Goal: Task Accomplishment & Management: Manage account settings

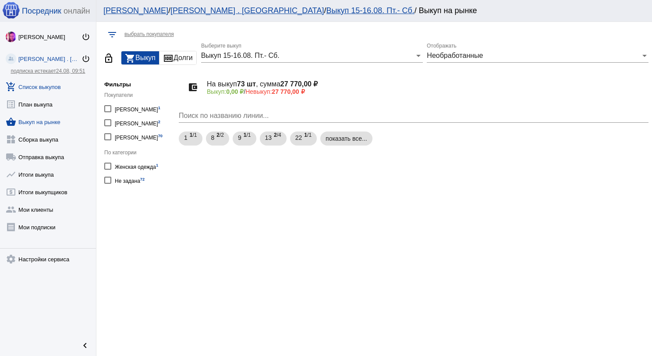
click at [42, 89] on link "add_shopping_cart Список выкупов" at bounding box center [48, 85] width 96 height 18
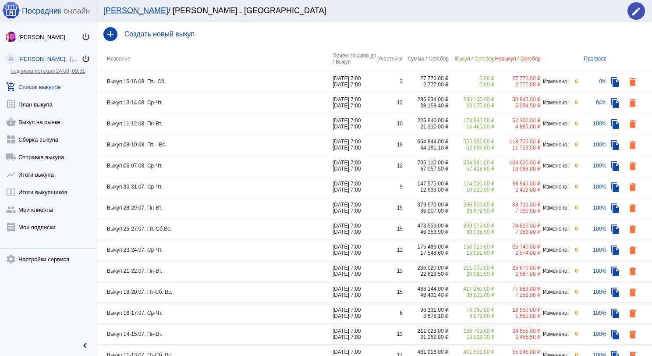
click at [194, 85] on td "Выкуп 15-16.08. Пт.- Сб." at bounding box center [214, 81] width 236 height 21
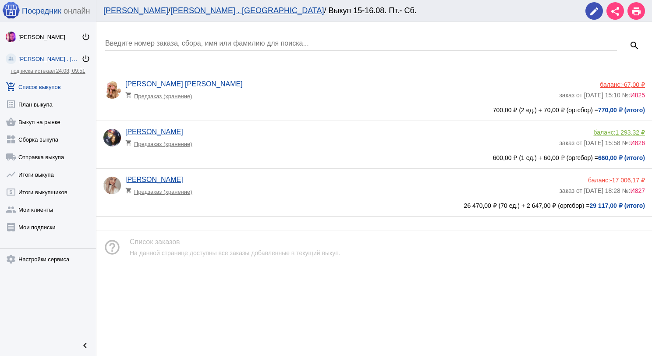
click at [263, 96] on app-delivery-type "shopping_cart Предзаказ (хранение)" at bounding box center [339, 93] width 429 height 11
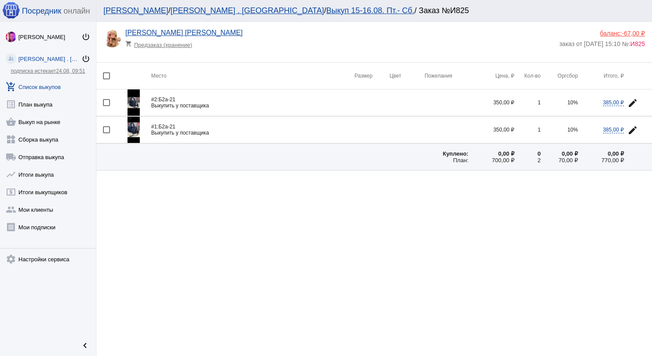
click at [52, 88] on link "add_shopping_cart Список выкупов" at bounding box center [48, 85] width 96 height 18
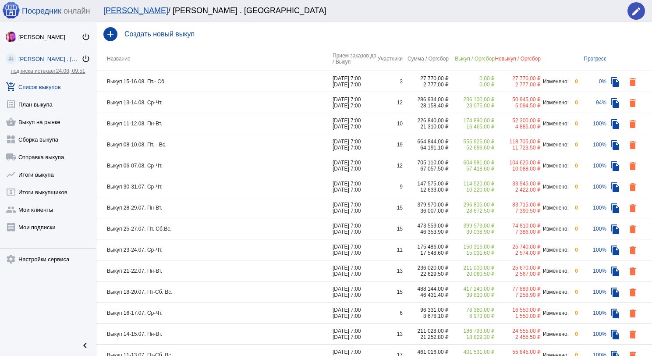
click at [182, 126] on td "Выкуп 11-12.08. Пн-Вт." at bounding box center [214, 123] width 236 height 21
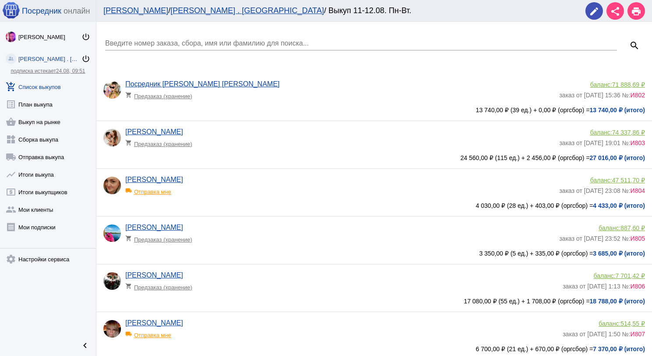
click at [173, 42] on input "Введите номер заказа, сбора, имя или фамилию для поиска..." at bounding box center [361, 43] width 512 height 8
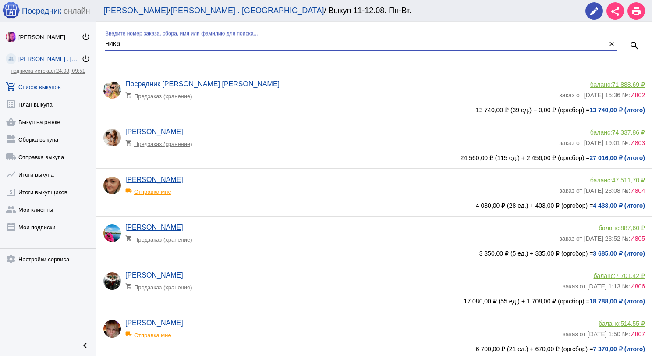
type input "ника"
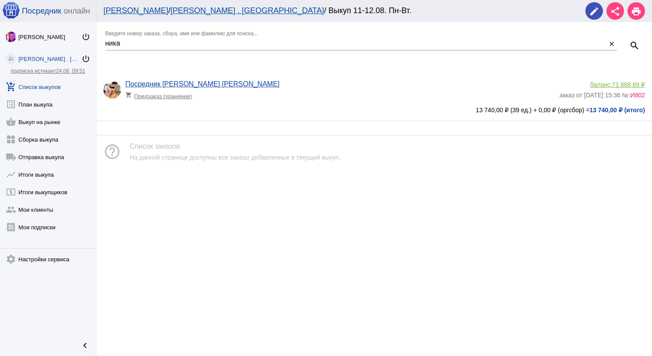
click at [345, 74] on div "Посредник Тк Садовод [PERSON_NAME] shopping_cart Предзаказ (хранение) баланс: 7…" at bounding box center [374, 96] width 556 height 47
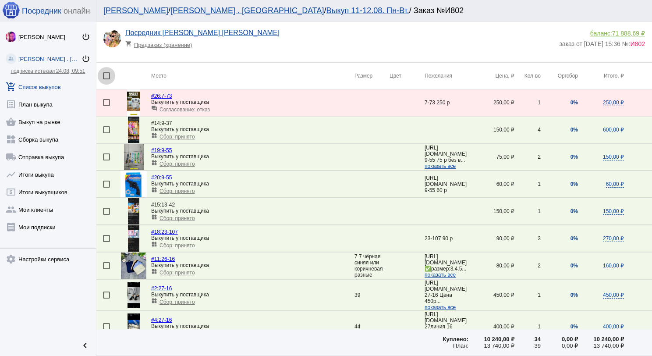
click at [107, 77] on div at bounding box center [106, 75] width 7 height 7
click at [106, 79] on input "checkbox" at bounding box center [106, 79] width 0 height 0
checkbox input "true"
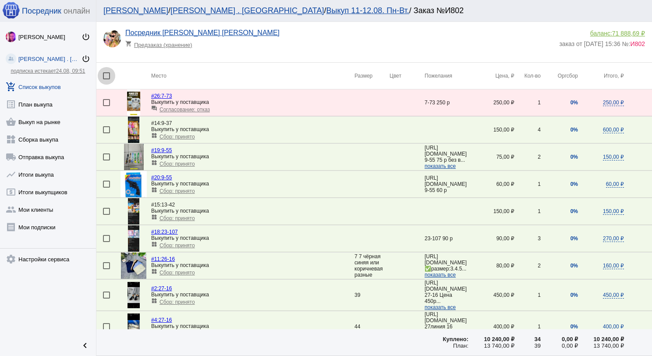
checkbox input "true"
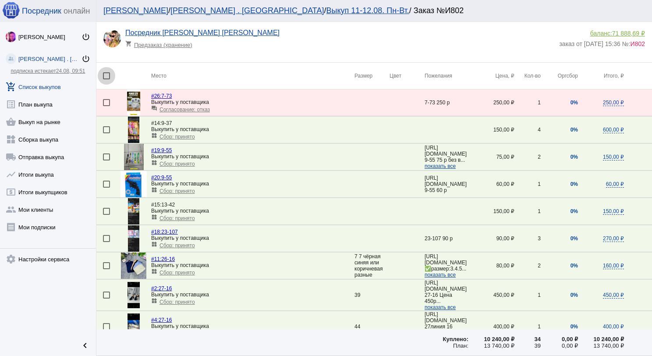
checkbox input "true"
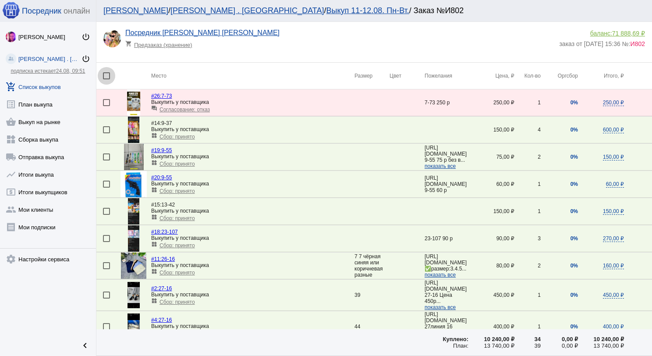
checkbox input "true"
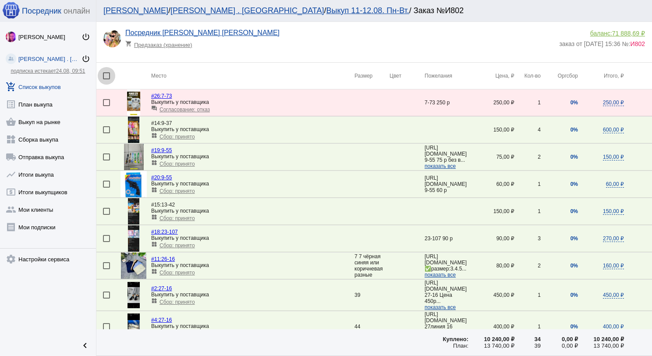
checkbox input "true"
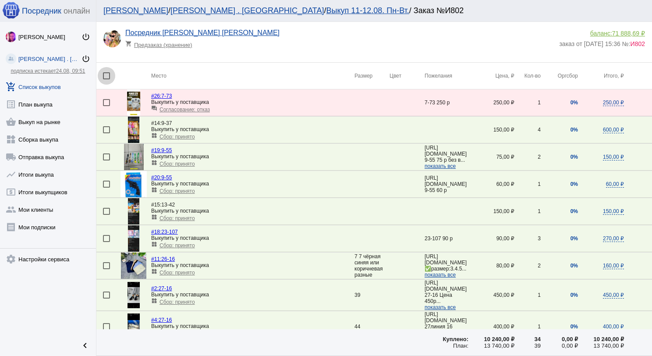
checkbox input "true"
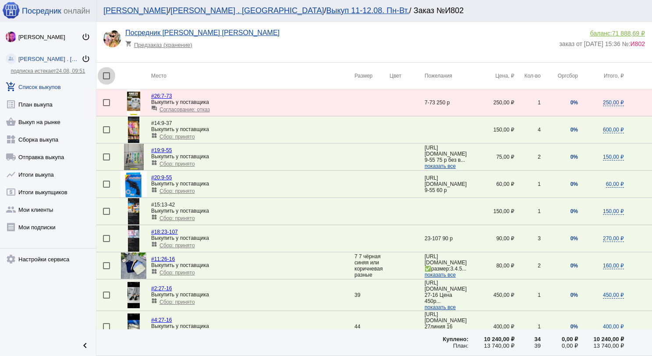
checkbox input "true"
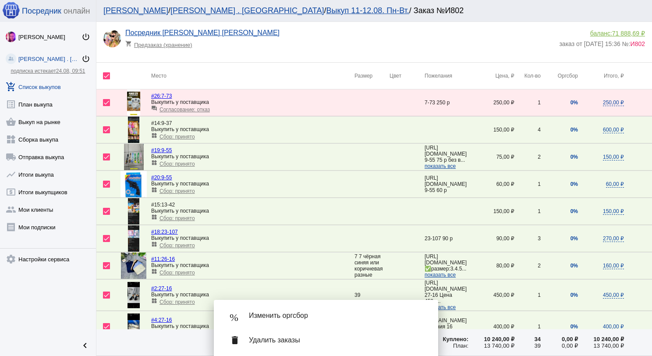
click at [301, 314] on span "Изменить оргсбор" at bounding box center [336, 315] width 175 height 9
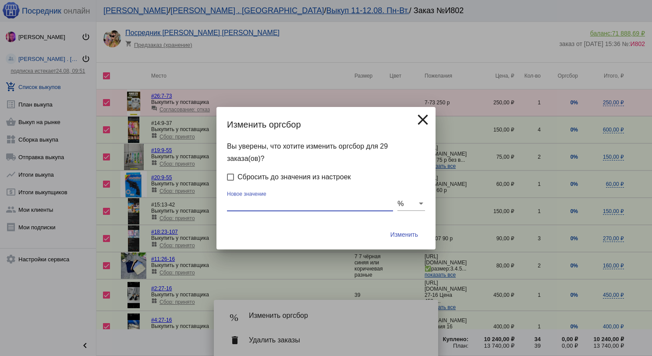
click at [291, 201] on input "Новое значение" at bounding box center [310, 204] width 166 height 8
type input "0"
click at [383, 227] on button "Изменить" at bounding box center [404, 235] width 42 height 16
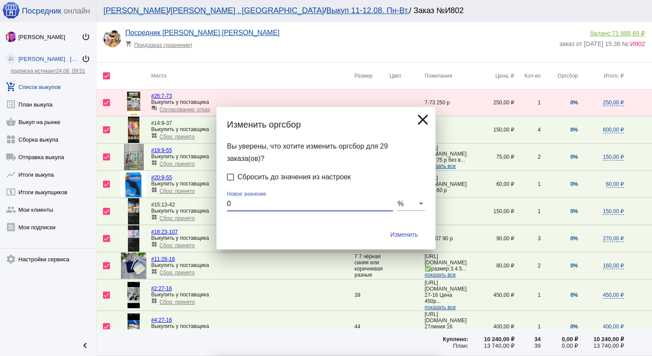
checkbox input "false"
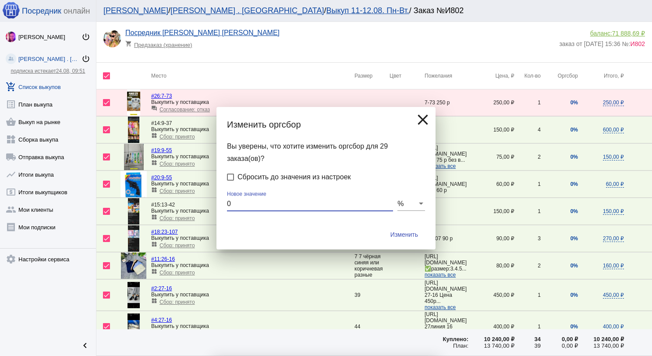
checkbox input "false"
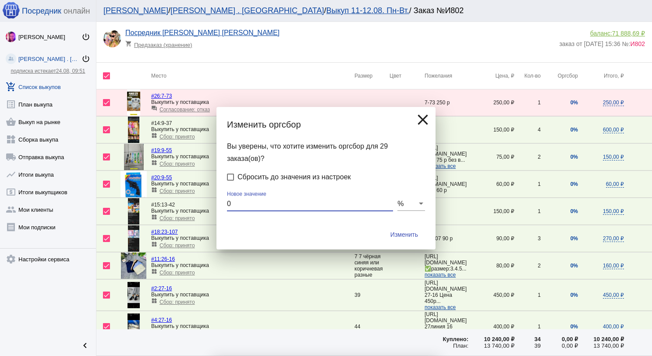
checkbox input "false"
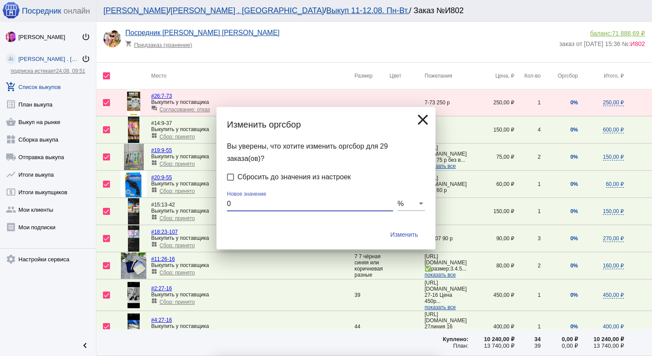
checkbox input "false"
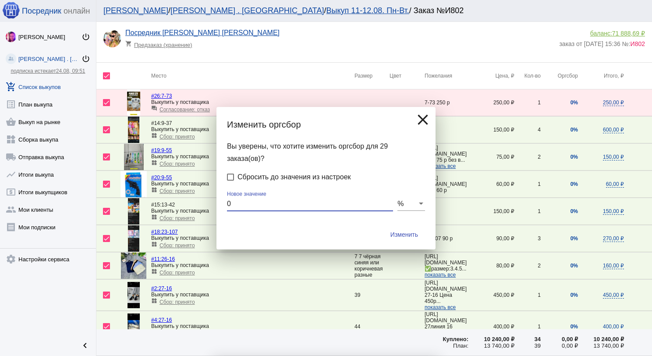
checkbox input "false"
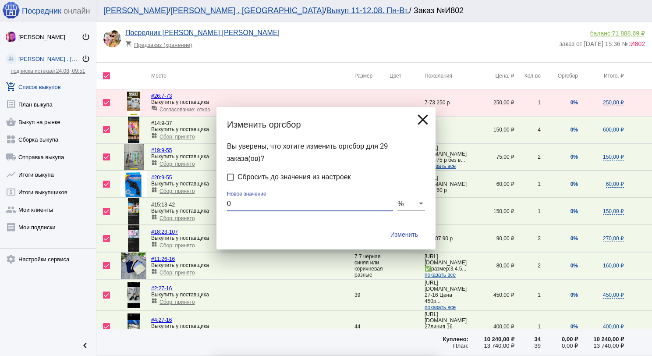
checkbox input "false"
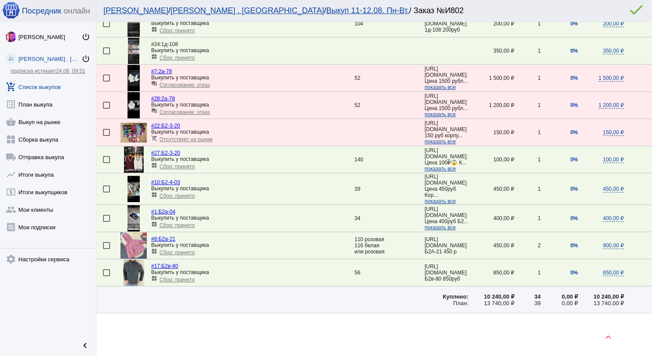
scroll to position [609, 0]
click at [56, 122] on link "shopping_basket Выкуп на рынке" at bounding box center [48, 120] width 96 height 18
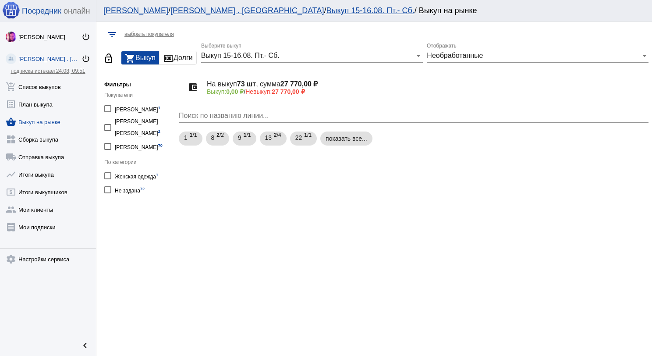
click at [291, 58] on div "Выкуп 15-16.08. Пт.- Сб." at bounding box center [308, 56] width 214 height 8
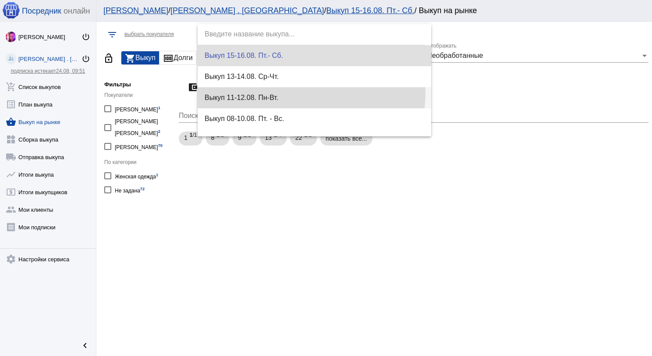
click at [291, 93] on span "Выкуп 11-12.08. Пн-Вт." at bounding box center [315, 97] width 220 height 21
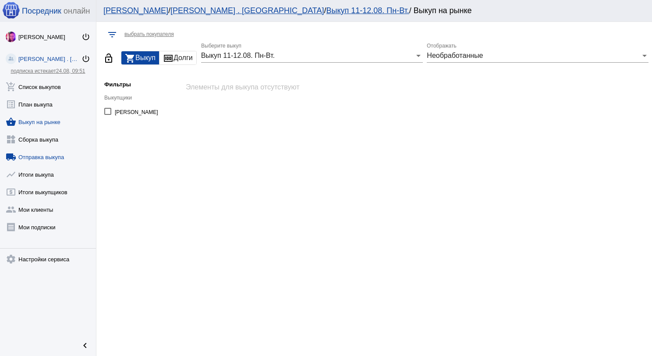
click at [58, 155] on link "local_shipping Отправка выкупа" at bounding box center [48, 155] width 96 height 18
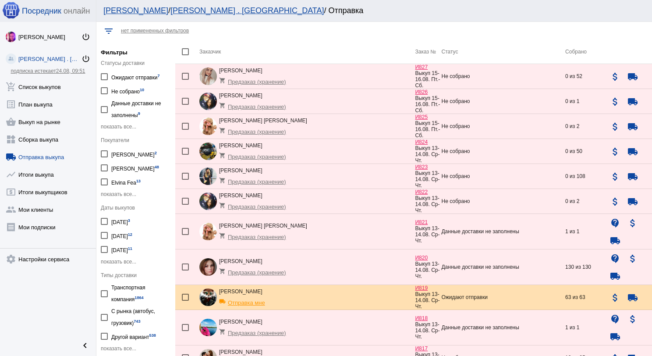
click at [107, 246] on div at bounding box center [104, 249] width 7 height 7
checkbox input "true"
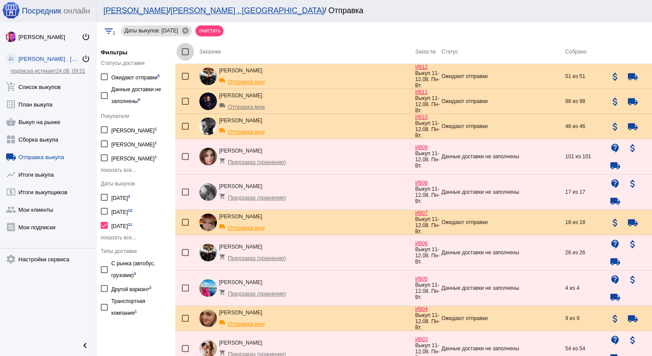
click at [186, 53] on div at bounding box center [185, 51] width 7 height 7
click at [185, 55] on input "checkbox" at bounding box center [185, 55] width 0 height 0
checkbox input "true"
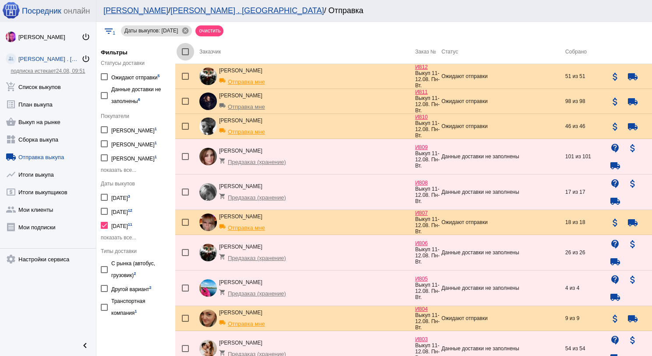
checkbox input "true"
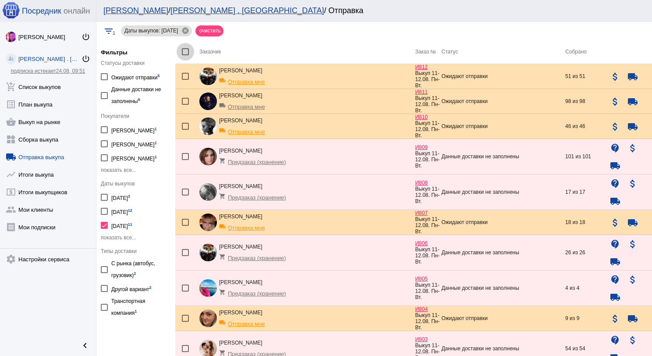
checkbox input "true"
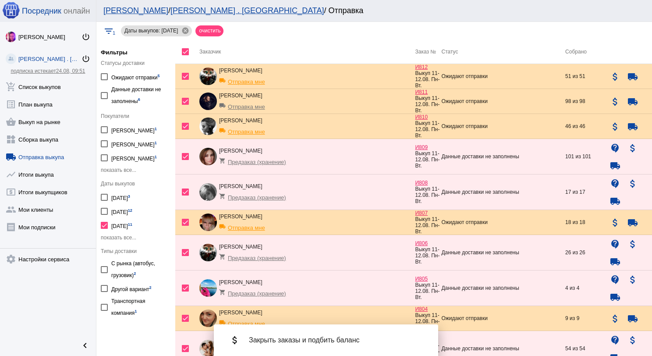
click at [369, 335] on div "attach_money Закрыть заказы и подбить баланс" at bounding box center [326, 340] width 210 height 25
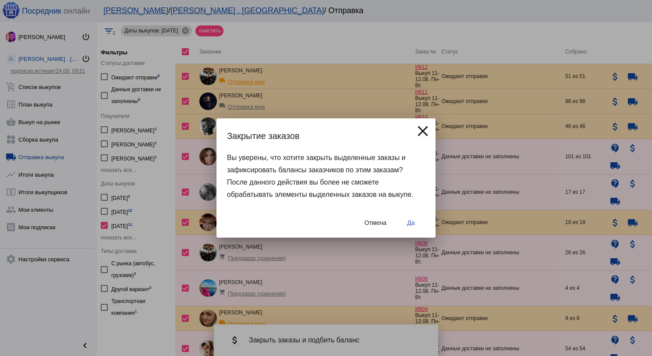
click at [410, 218] on button "Да" at bounding box center [411, 223] width 28 height 16
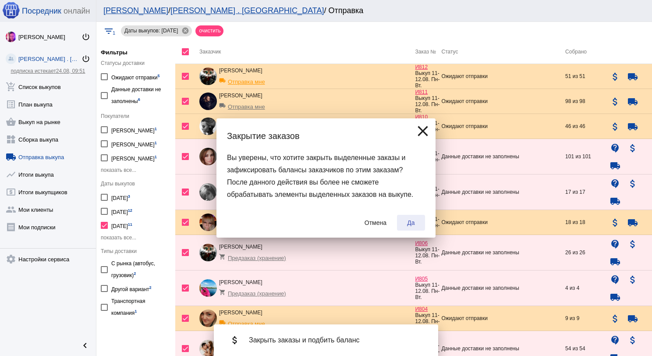
checkbox input "false"
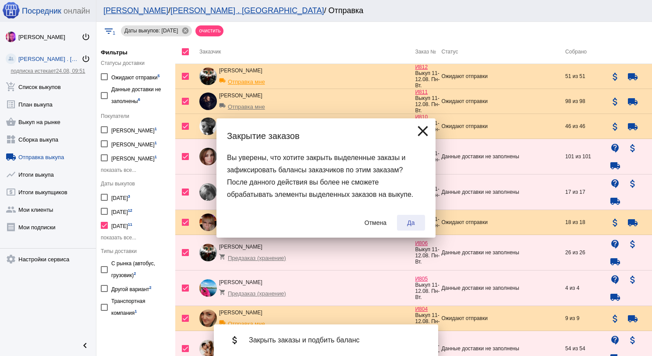
checkbox input "false"
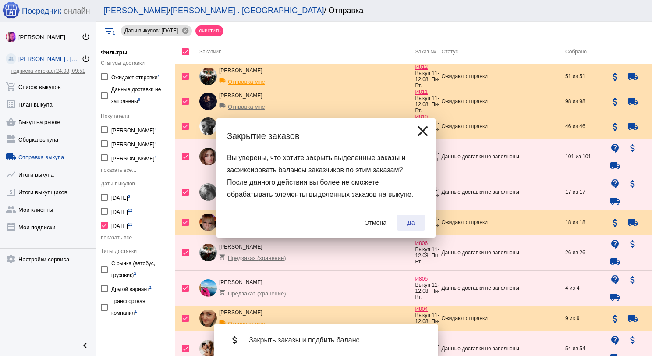
checkbox input "false"
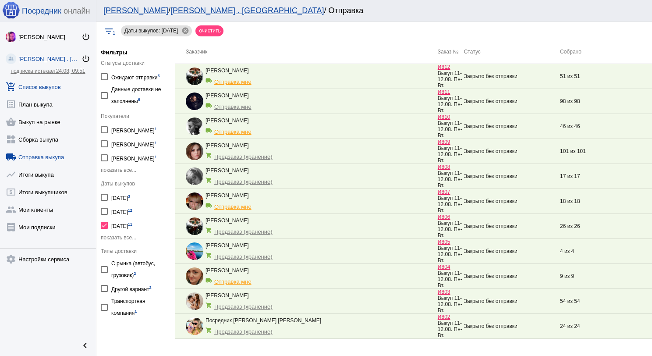
click at [54, 86] on link "add_shopping_cart Список выкупов" at bounding box center [48, 85] width 96 height 18
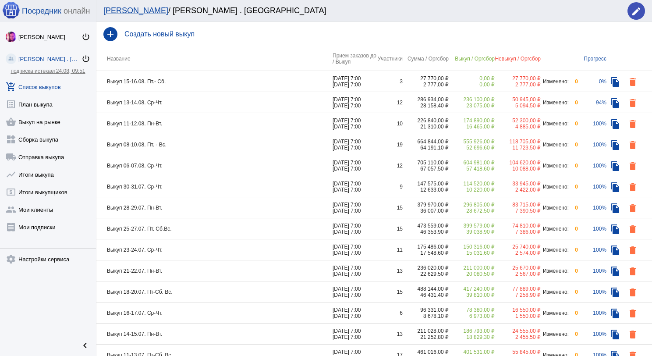
click at [189, 143] on td "Выкуп 08-10.08. Пт. - Вс." at bounding box center [214, 144] width 236 height 21
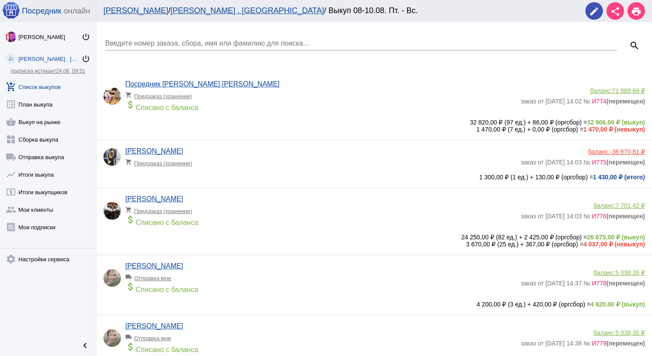
click at [59, 84] on link "add_shopping_cart Список выкупов" at bounding box center [48, 85] width 96 height 18
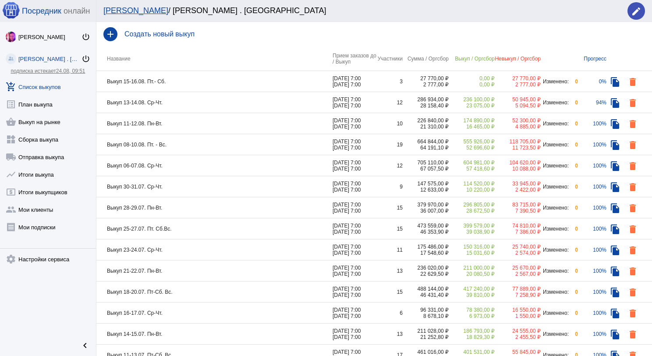
click at [191, 102] on td "Выкуп 13-14.08. Ср-Чт." at bounding box center [214, 102] width 236 height 21
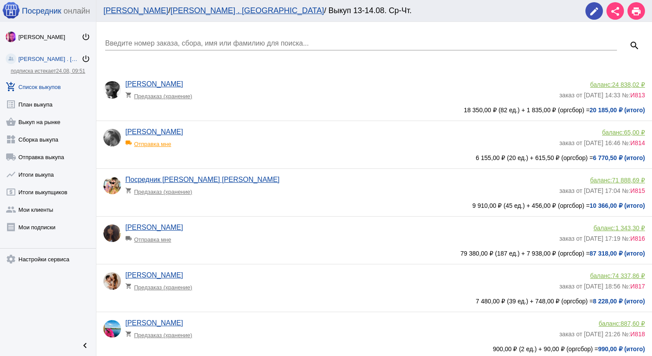
click at [195, 37] on div "Введите номер заказа, сбора, имя или фамилию для поиска..." at bounding box center [361, 41] width 512 height 20
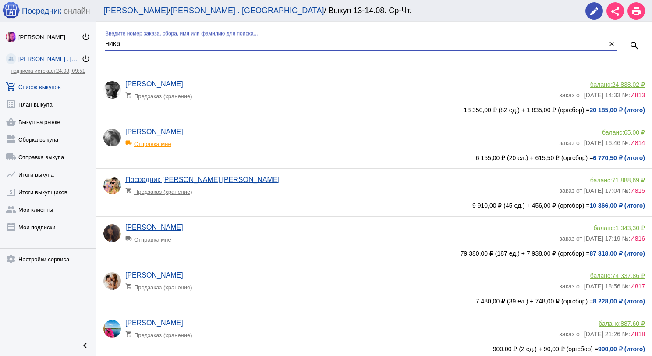
type input "ника"
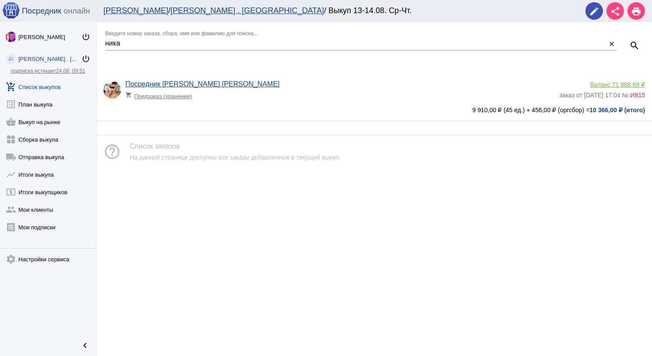
click at [274, 92] on app-delivery-type "shopping_cart Предзаказ (хранение)" at bounding box center [339, 93] width 429 height 11
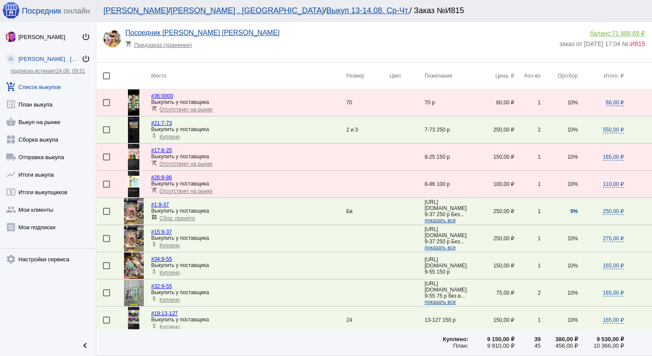
click at [109, 75] on div at bounding box center [106, 75] width 7 height 7
click at [106, 79] on input "checkbox" at bounding box center [106, 79] width 0 height 0
checkbox input "true"
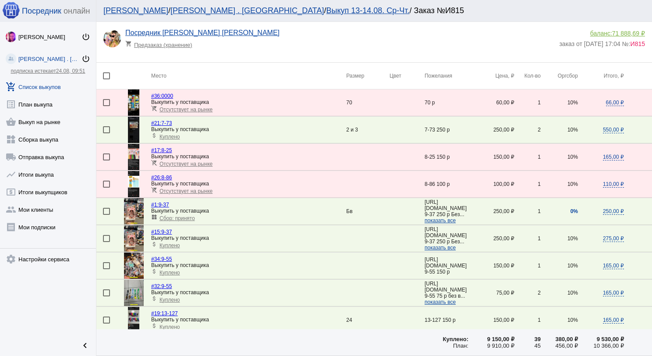
checkbox input "true"
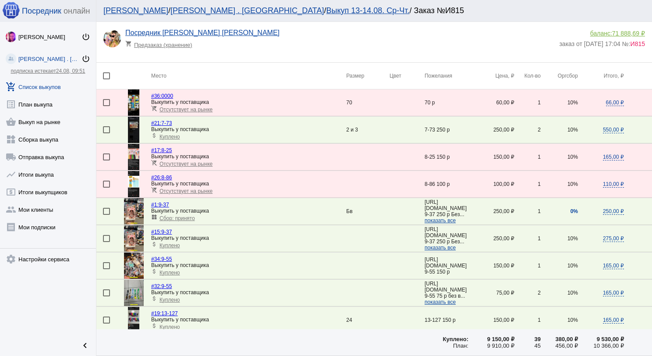
checkbox input "true"
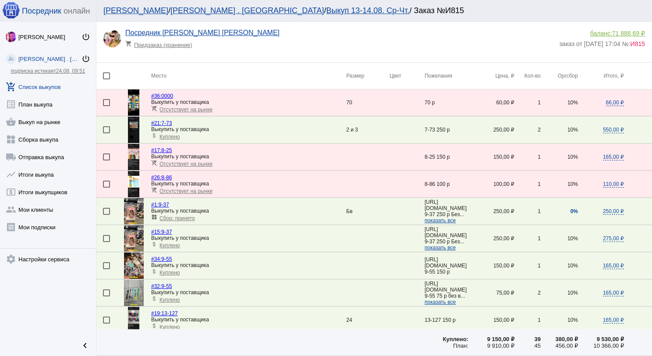
checkbox input "true"
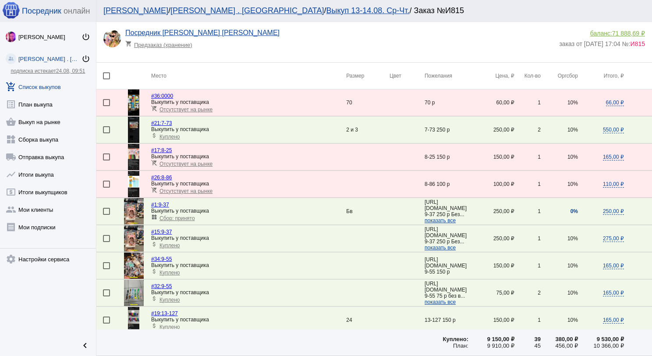
checkbox input "true"
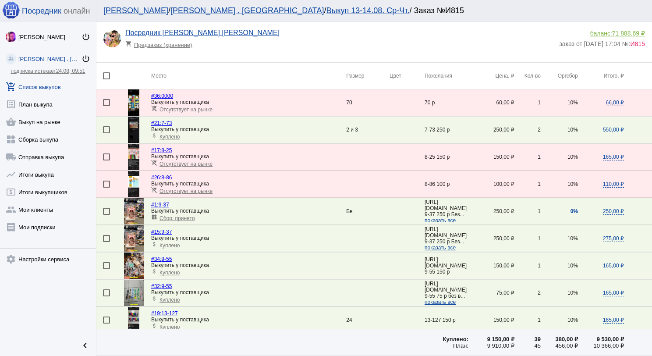
checkbox input "true"
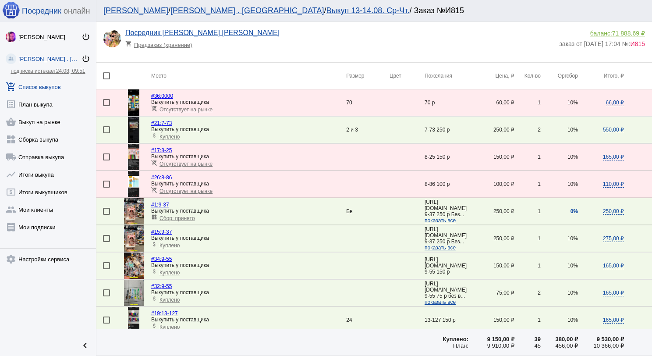
checkbox input "true"
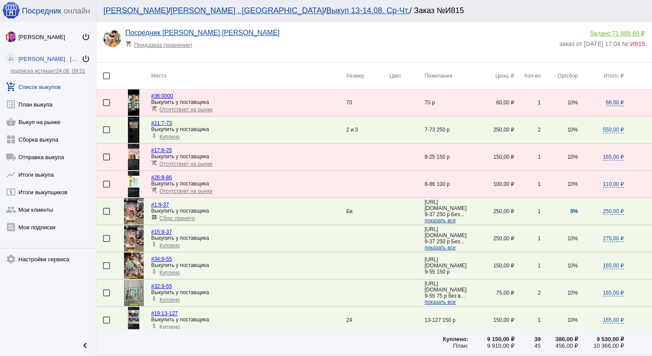
checkbox input "true"
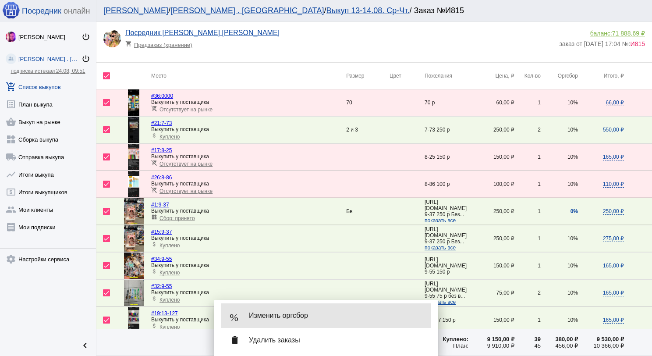
click at [267, 321] on div "% Изменить оргсбор" at bounding box center [326, 315] width 210 height 25
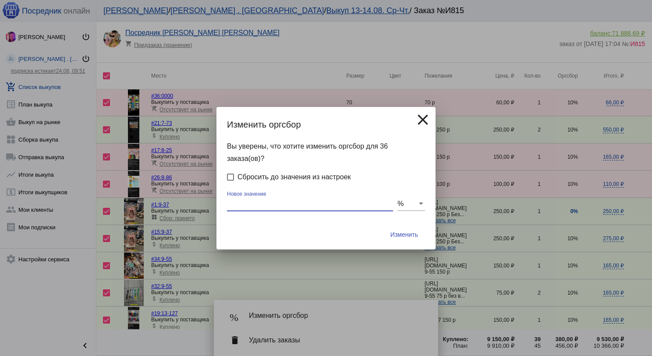
click at [288, 205] on input "Новое значение" at bounding box center [310, 204] width 166 height 8
type input "0"
click at [383, 227] on button "Изменить" at bounding box center [404, 235] width 42 height 16
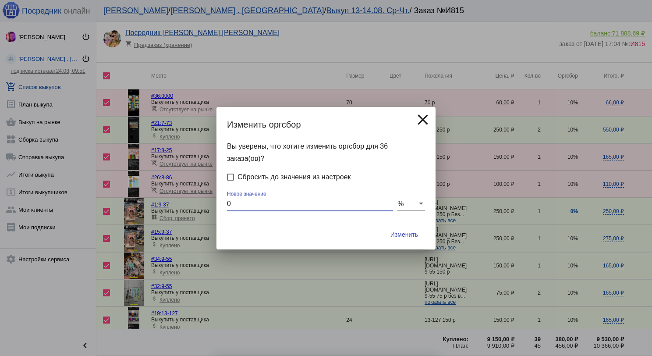
checkbox input "false"
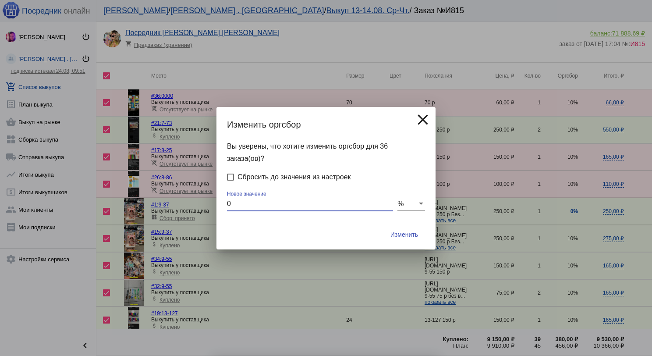
checkbox input "false"
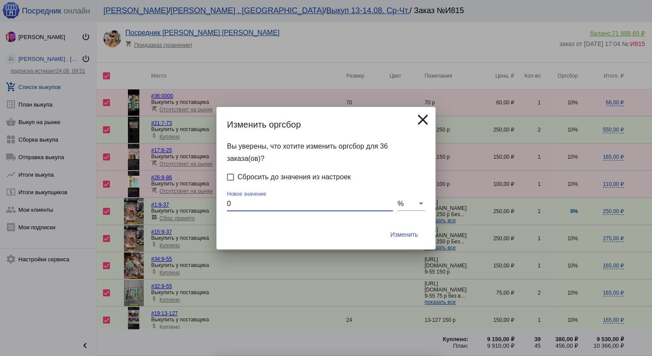
checkbox input "false"
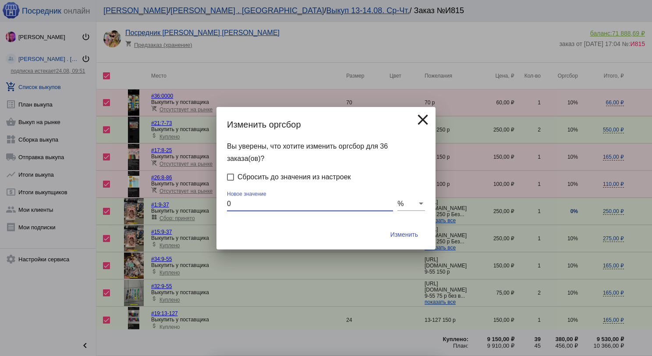
checkbox input "false"
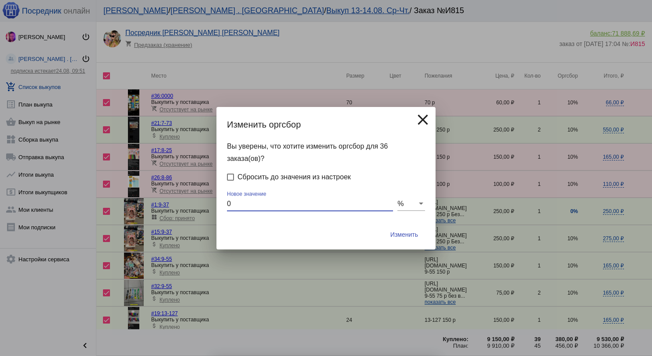
checkbox input "false"
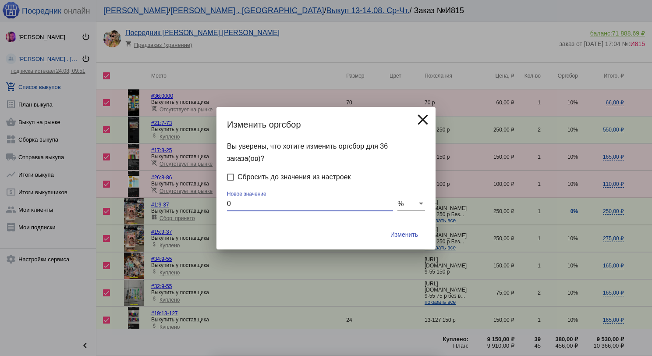
checkbox input "false"
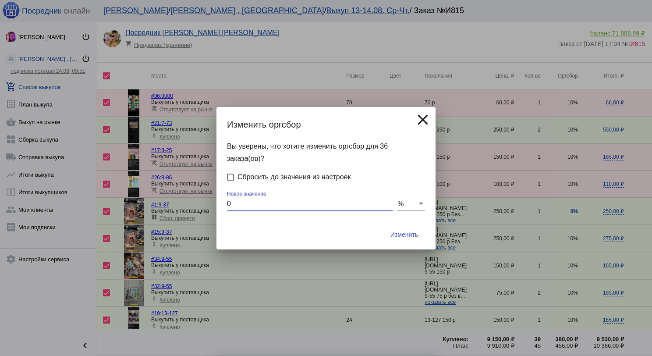
checkbox input "false"
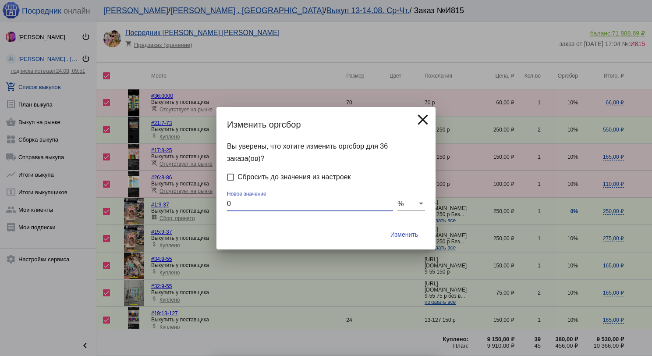
checkbox input "false"
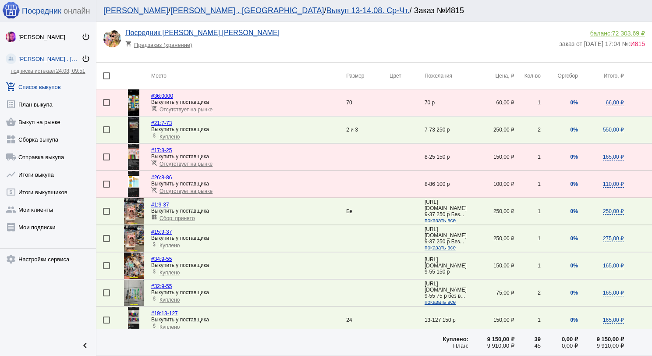
click at [50, 85] on link "add_shopping_cart Список выкупов" at bounding box center [48, 85] width 96 height 18
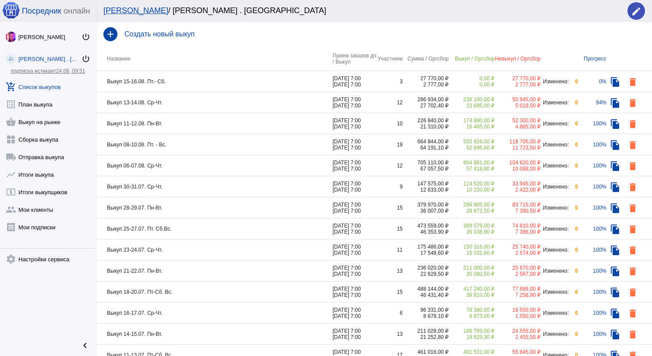
click at [218, 81] on td "Выкуп 15-16.08. Пт.- Сб." at bounding box center [214, 81] width 236 height 21
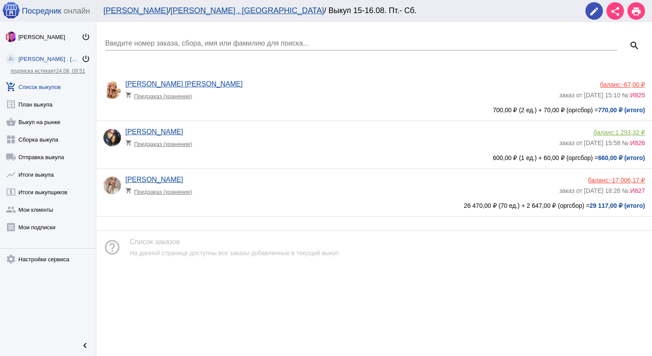
click at [56, 82] on link "add_shopping_cart Список выкупов" at bounding box center [48, 85] width 96 height 18
